Goal: Task Accomplishment & Management: Manage account settings

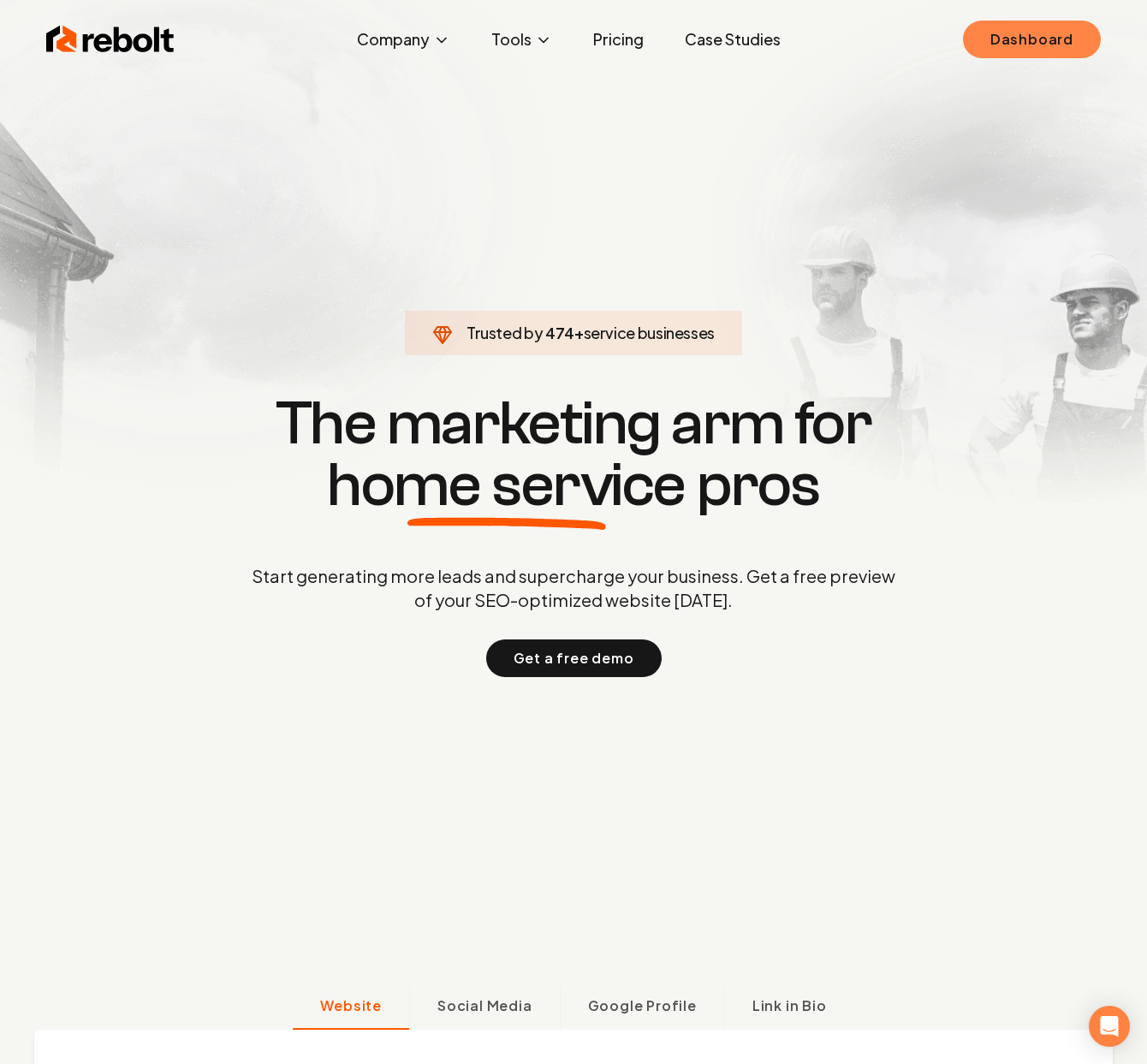
click at [1013, 29] on link "Dashboard" at bounding box center [1032, 38] width 138 height 37
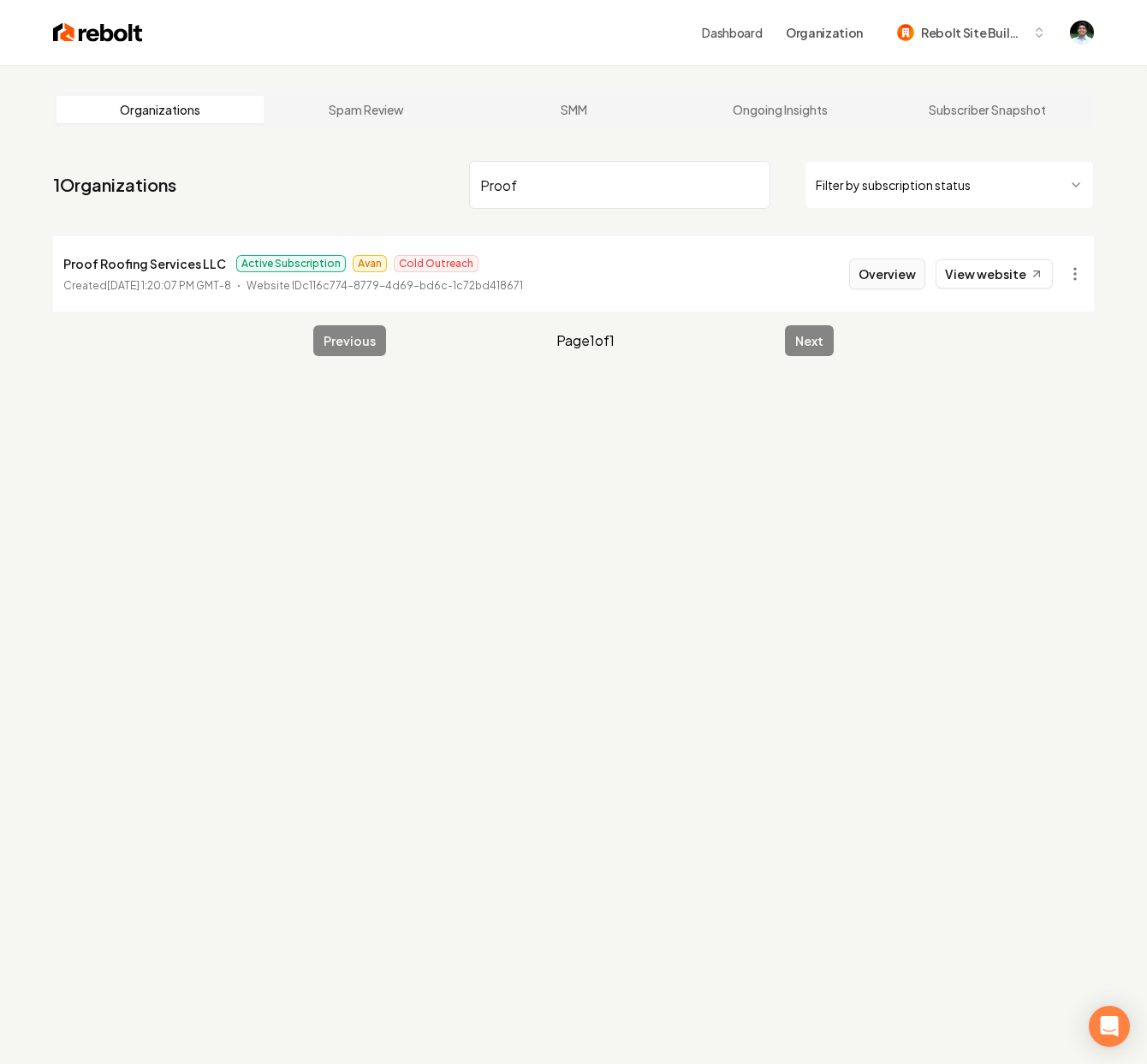
type input "Proof"
click at [911, 280] on button "Overview" at bounding box center [888, 274] width 77 height 31
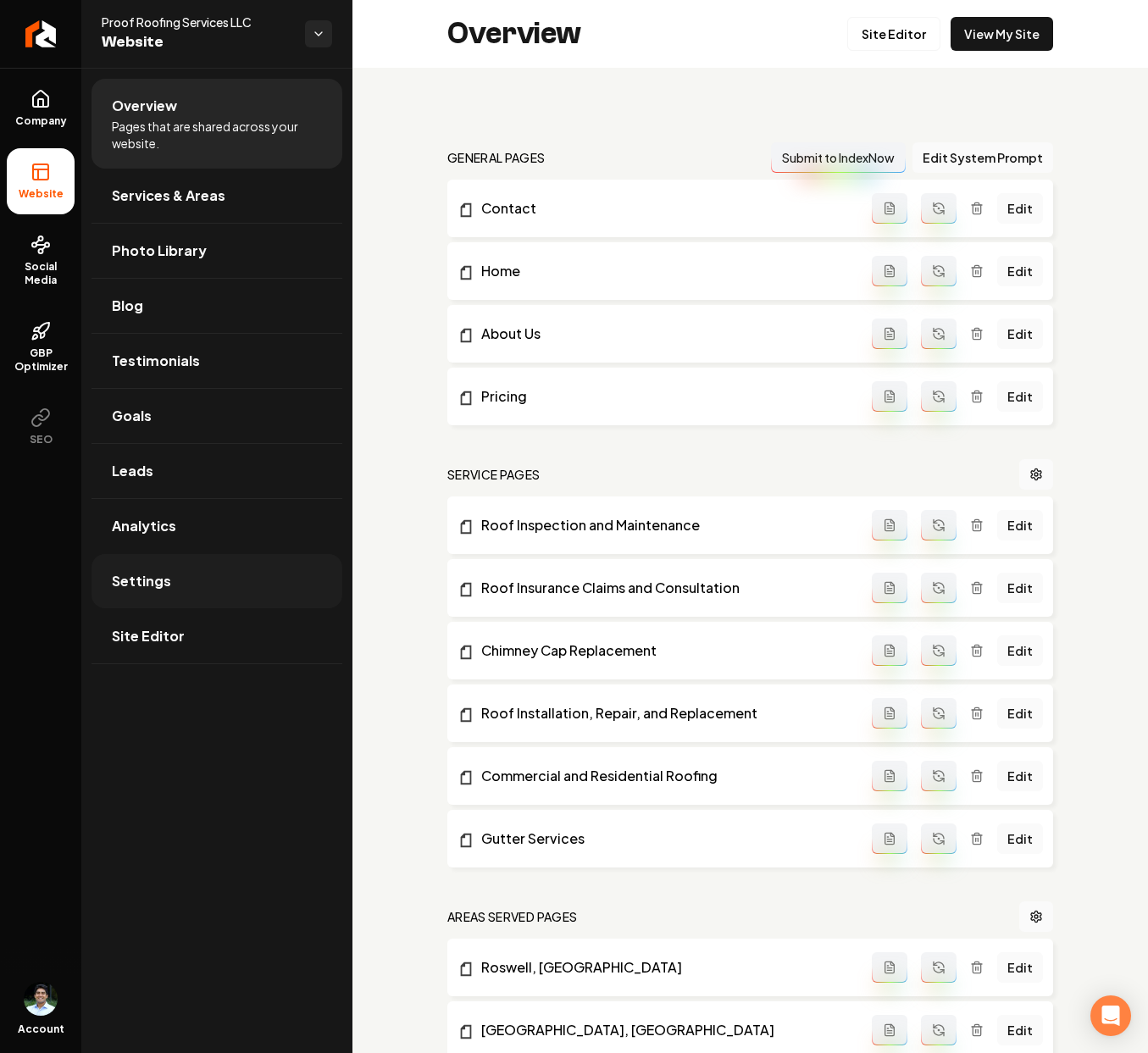
click at [174, 574] on link "Settings" at bounding box center [217, 581] width 251 height 54
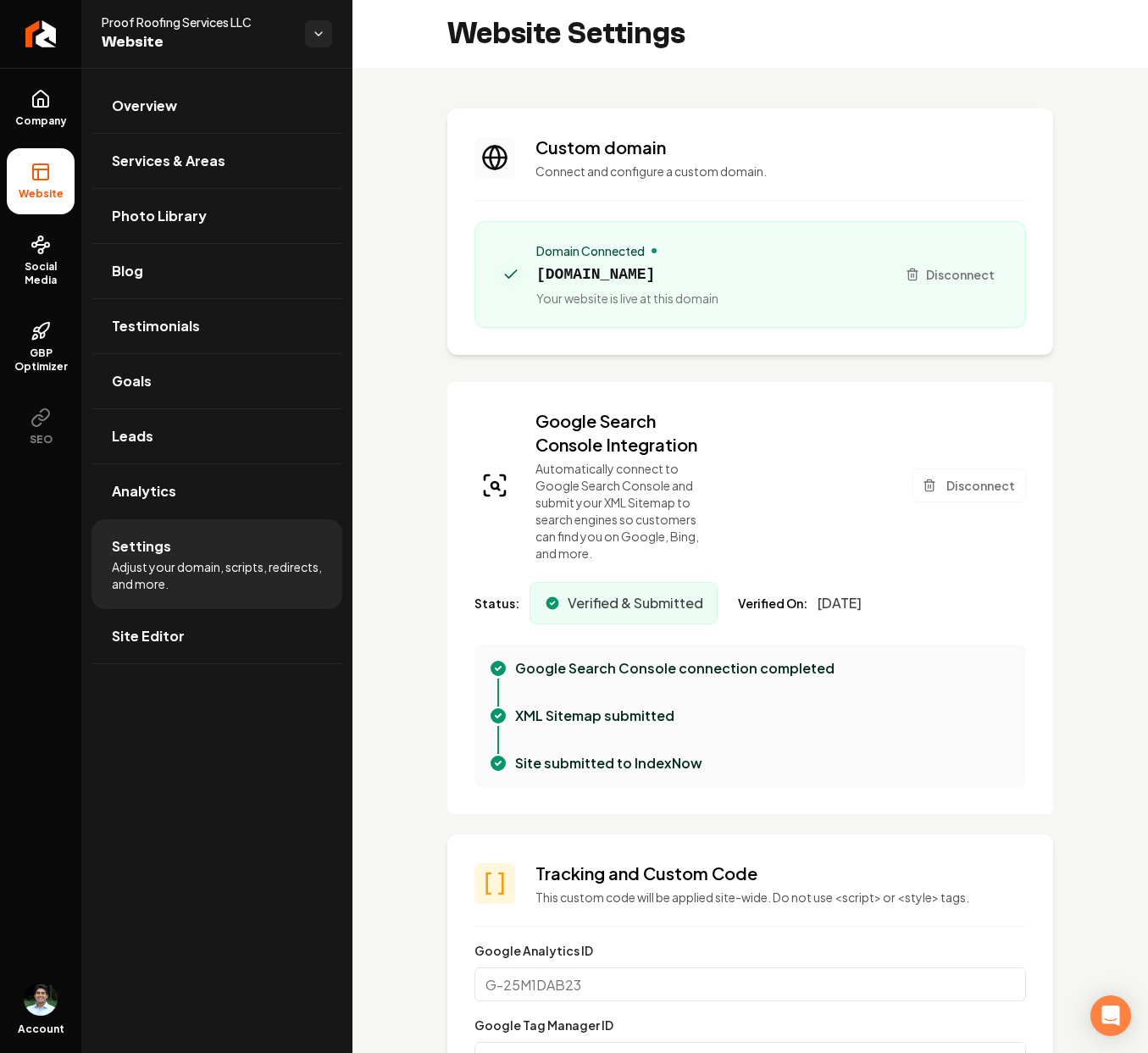
click at [618, 279] on span "[DOMAIN_NAME]" at bounding box center [628, 274] width 182 height 24
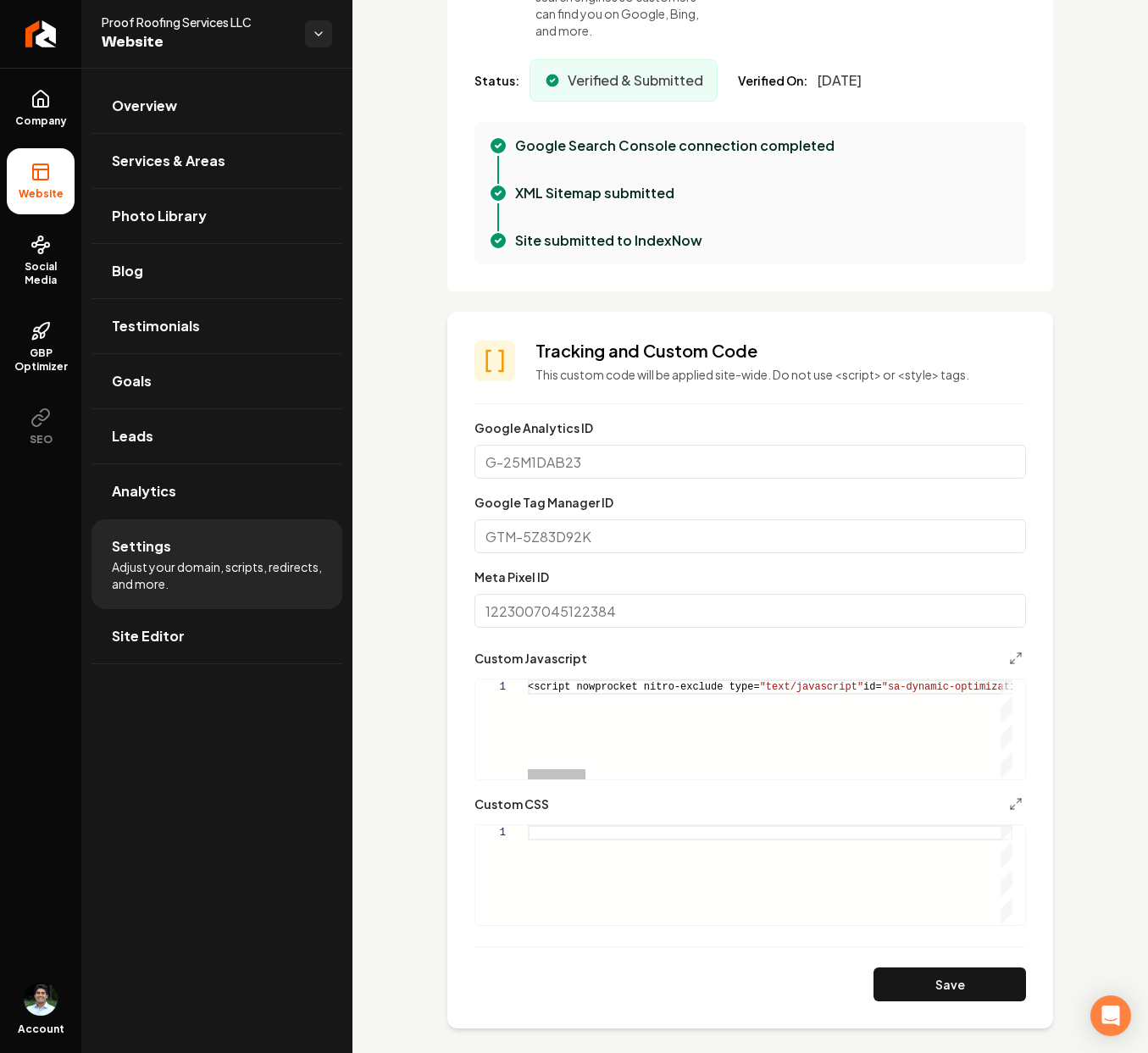
click at [528, 770] on div "Main content area" at bounding box center [556, 774] width 58 height 10
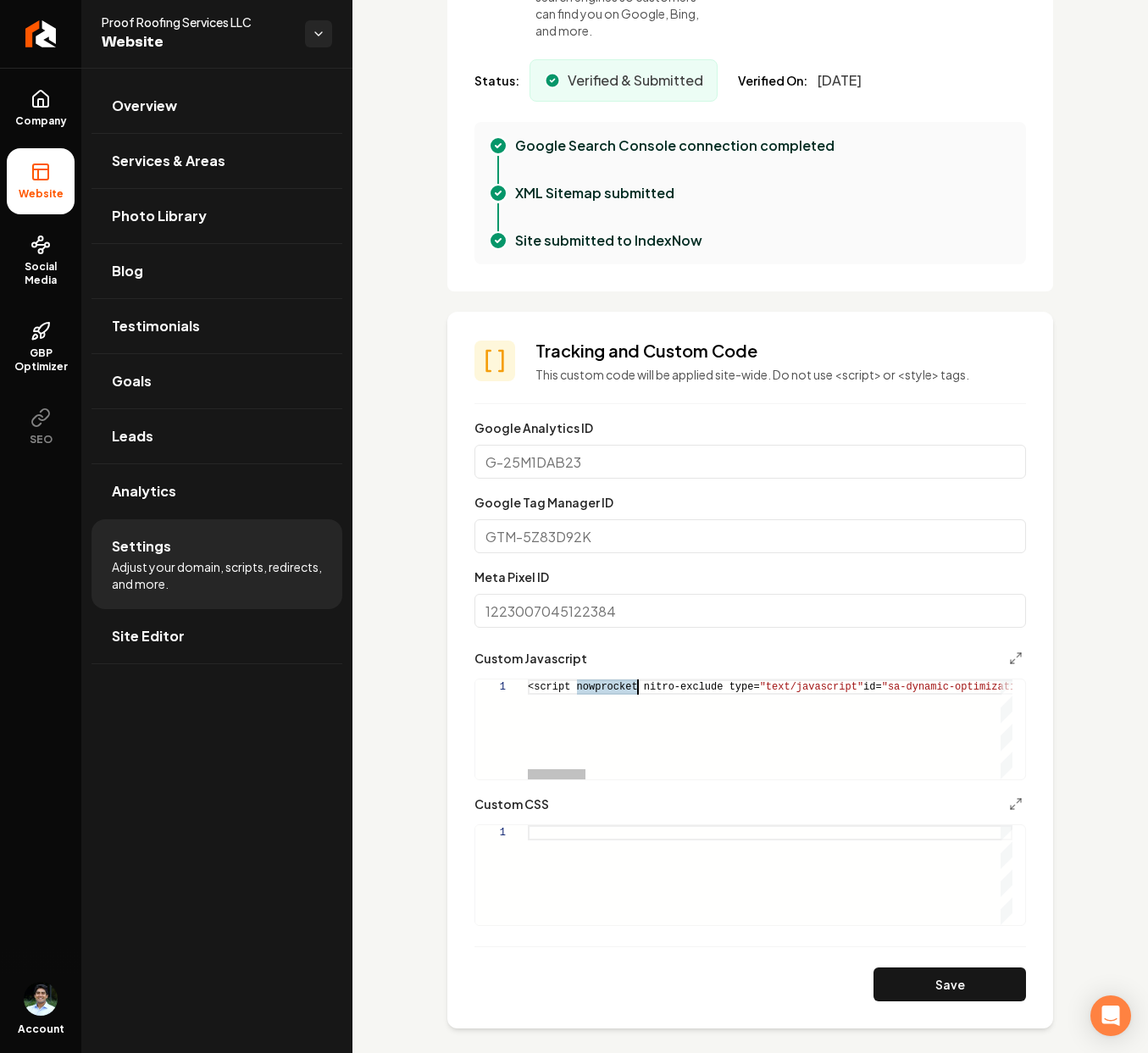
type textarea "**********"
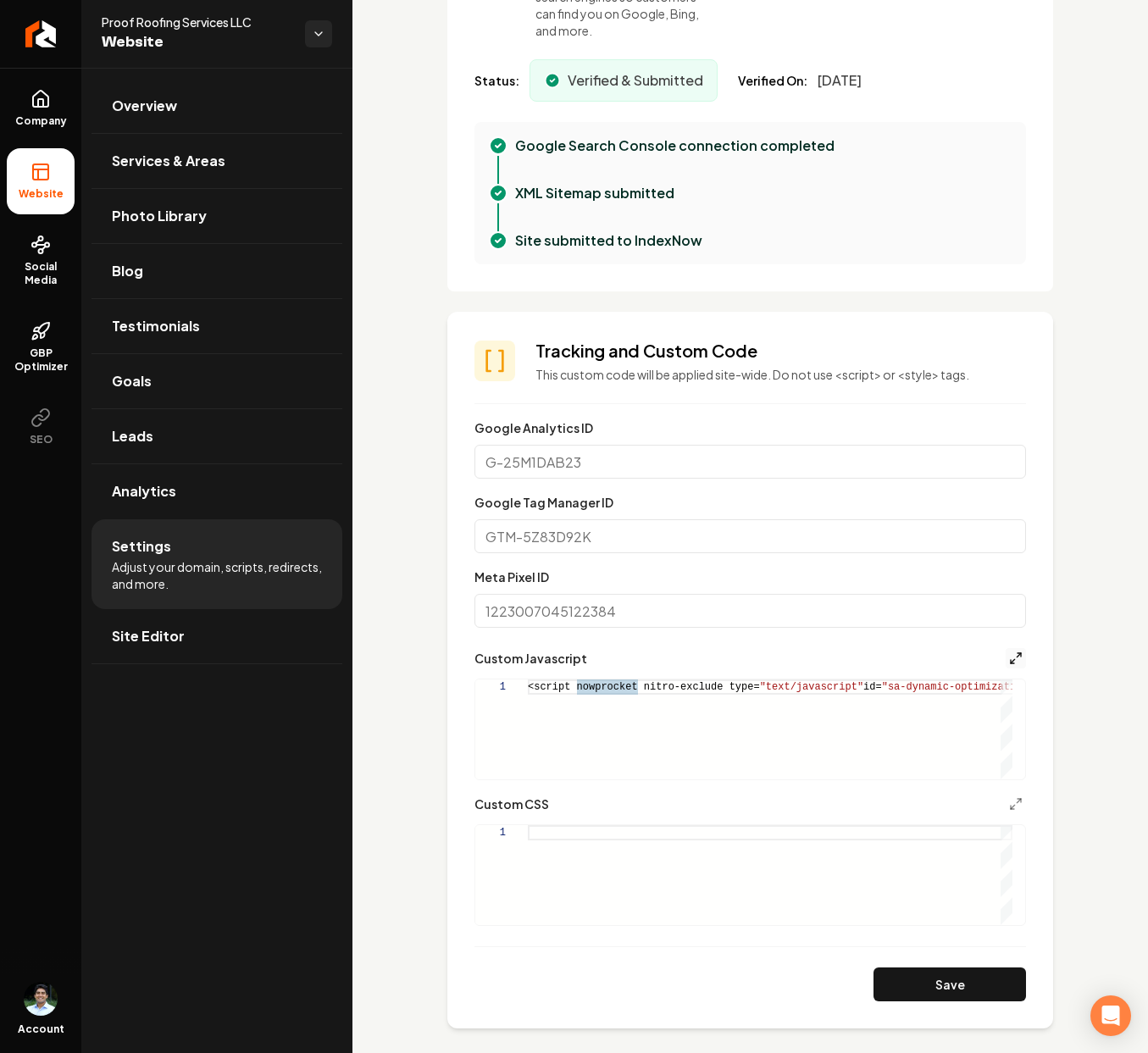
click at [1010, 654] on icon "Main content area" at bounding box center [1016, 658] width 13 height 13
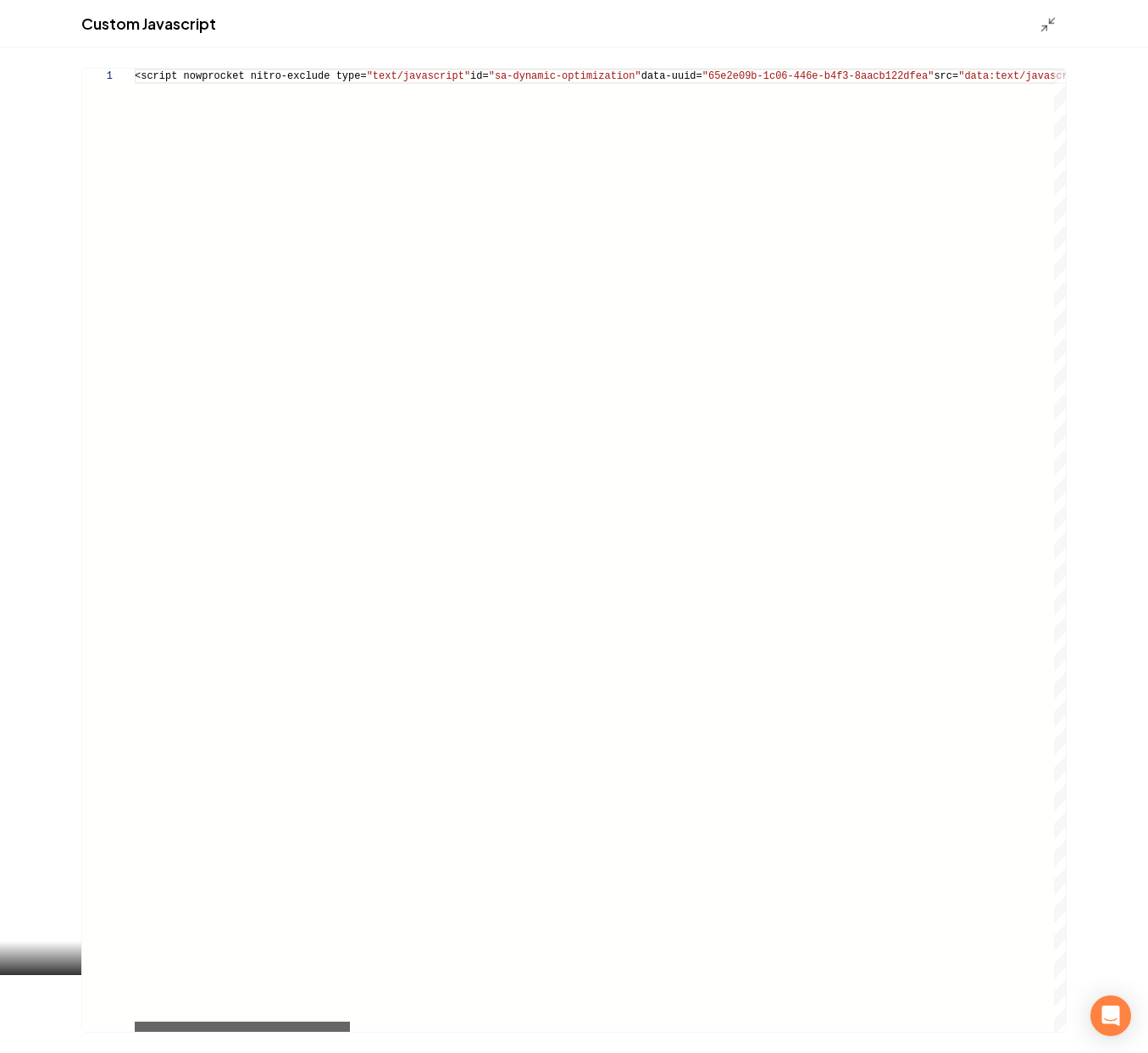
click at [135, 1022] on div "Main content area" at bounding box center [242, 1026] width 215 height 10
